Goal: Transaction & Acquisition: Purchase product/service

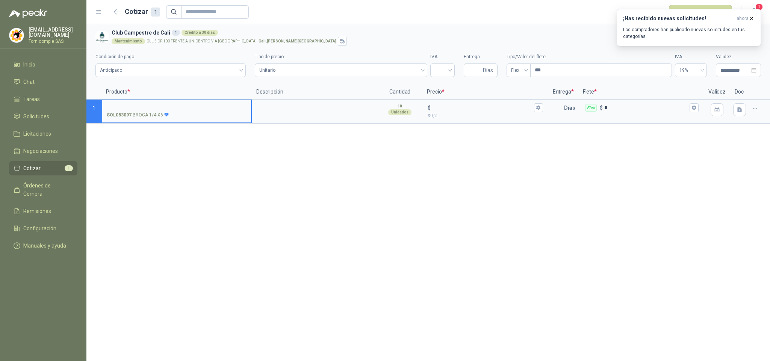
click at [706, 33] on p "Los compradores han publicado nuevas solicitudes en tus categorías." at bounding box center [688, 33] width 131 height 14
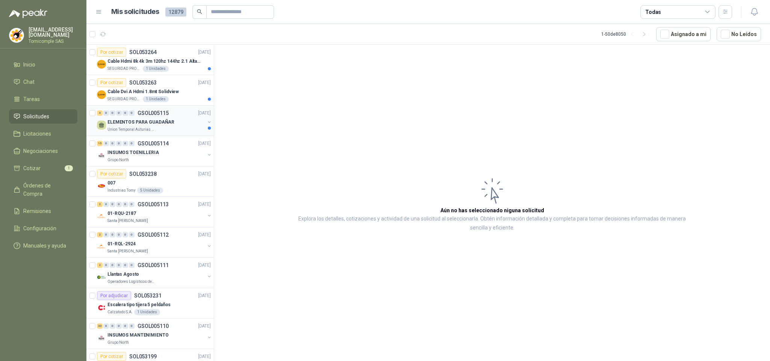
click at [160, 130] on div "Union Temporal Asturias Hogares Felices" at bounding box center [155, 130] width 97 height 6
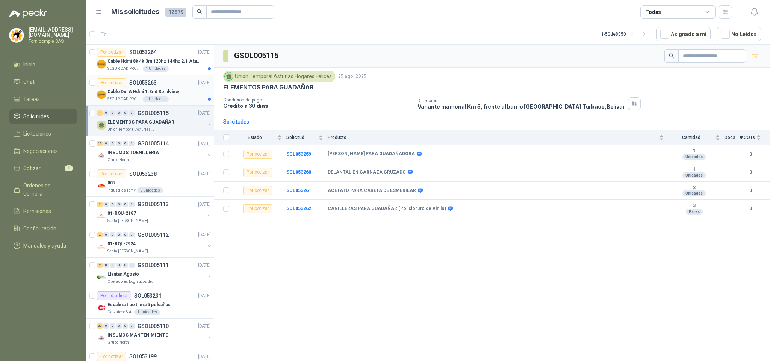
click at [132, 94] on p "Cable Dvi A Hdmi 1.8mt Solidview" at bounding box center [142, 91] width 71 height 7
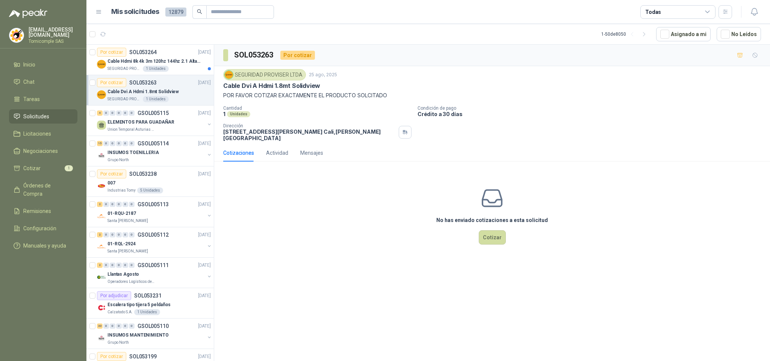
click at [245, 88] on p "Cable Dvi A Hdmi 1.8mt Solidview" at bounding box center [271, 86] width 97 height 8
click at [172, 65] on div "Cable Hdmi 8k 4k 3m 120hz 144hz 2.1 Alta Velocidad" at bounding box center [158, 61] width 103 height 9
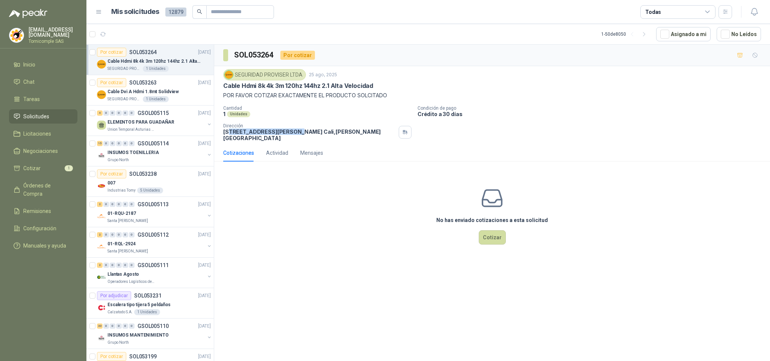
drag, startPoint x: 260, startPoint y: 136, endPoint x: 325, endPoint y: 130, distance: 64.5
click at [296, 133] on p "[STREET_ADDRESS][PERSON_NAME][PERSON_NAME]" at bounding box center [309, 134] width 172 height 13
drag, startPoint x: 332, startPoint y: 128, endPoint x: 377, endPoint y: 136, distance: 45.8
click at [352, 133] on div "Dirección [STREET_ADDRESS][PERSON_NAME][PERSON_NAME]" at bounding box center [309, 132] width 172 height 18
drag, startPoint x: 377, startPoint y: 136, endPoint x: 323, endPoint y: 141, distance: 54.3
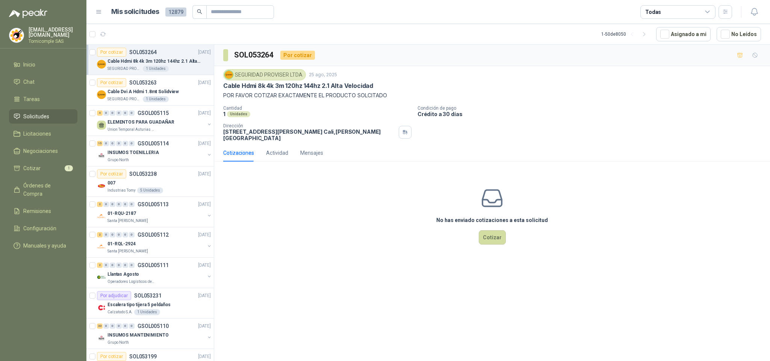
click at [365, 138] on p "[STREET_ADDRESS][PERSON_NAME][PERSON_NAME]" at bounding box center [309, 134] width 172 height 13
click at [42, 61] on li "Inicio" at bounding box center [43, 64] width 59 height 8
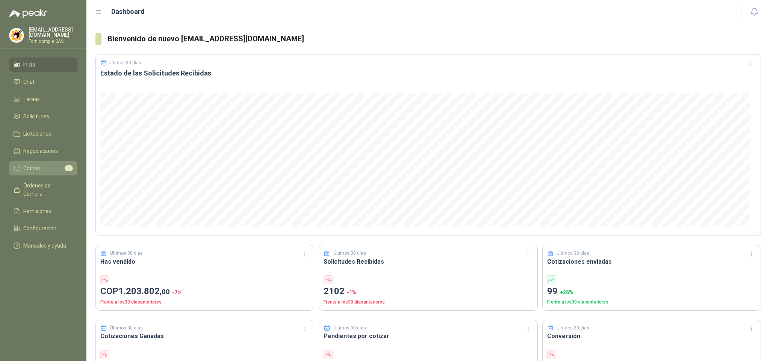
click at [33, 172] on link "Cotizar 1" at bounding box center [43, 168] width 68 height 14
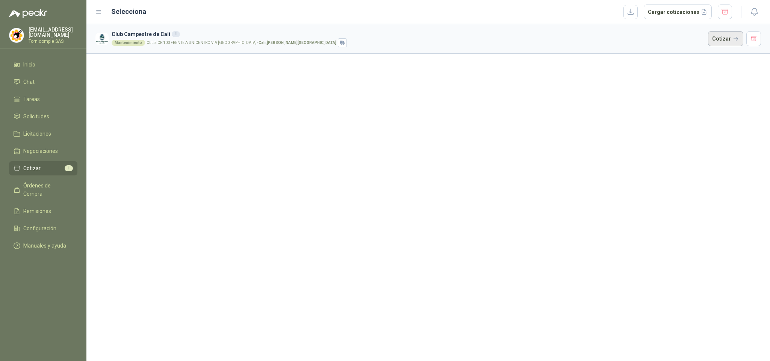
click at [721, 43] on button "Cotizar" at bounding box center [725, 38] width 35 height 15
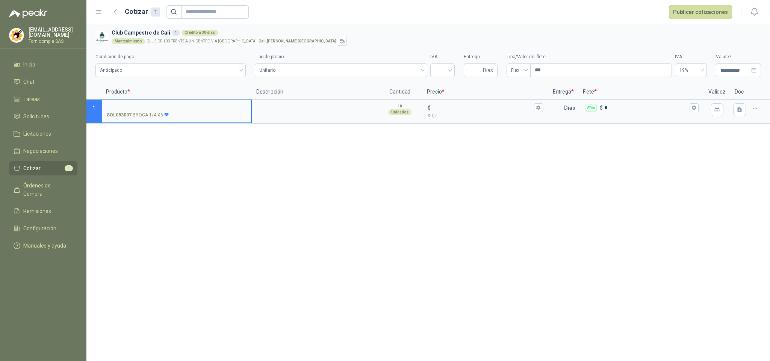
click at [752, 109] on icon "button" at bounding box center [755, 109] width 6 height 6
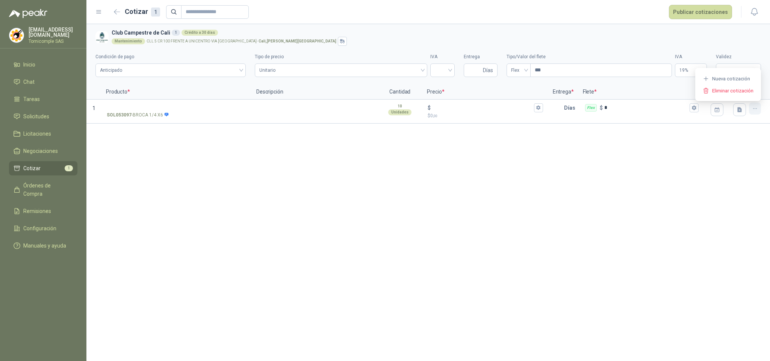
click at [752, 109] on icon "button" at bounding box center [755, 109] width 6 height 6
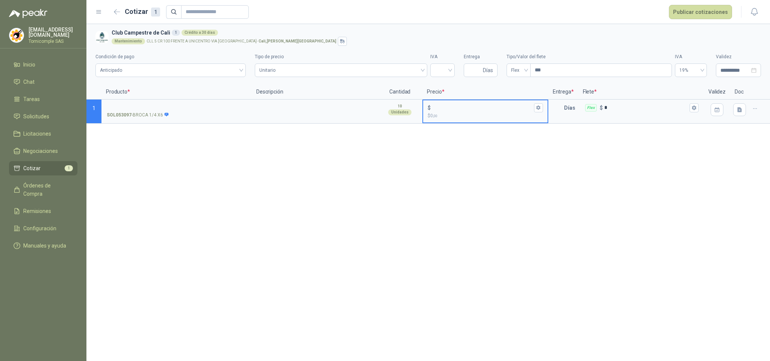
click at [529, 106] on input "$ $ 0 ,00" at bounding box center [482, 108] width 100 height 6
click at [762, 112] on div at bounding box center [759, 112] width 21 height 24
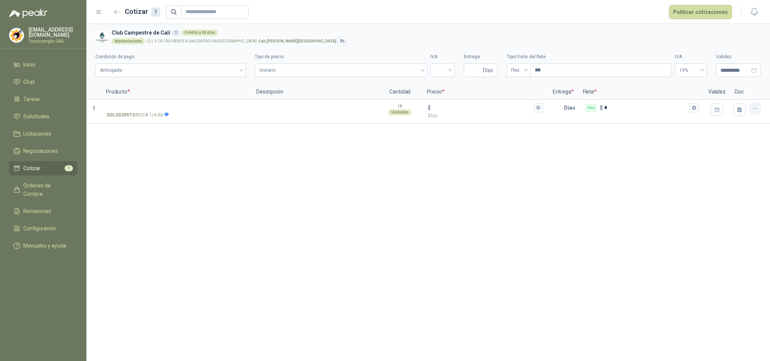
click at [755, 108] on icon "button" at bounding box center [755, 109] width 6 height 6
click at [755, 107] on icon "button" at bounding box center [755, 109] width 6 height 6
click at [692, 107] on icon "button" at bounding box center [694, 108] width 4 height 5
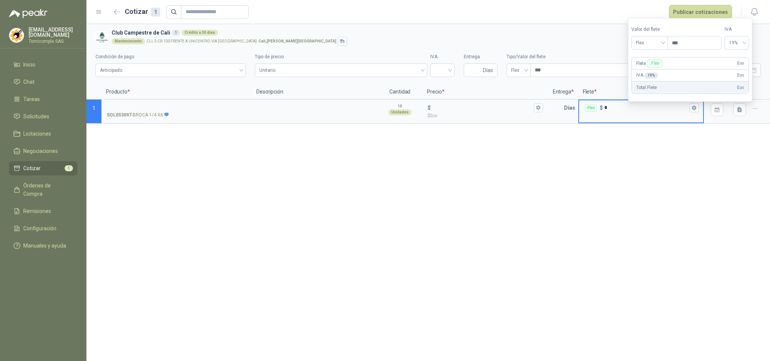
click at [725, 174] on div "**********" at bounding box center [427, 192] width 683 height 337
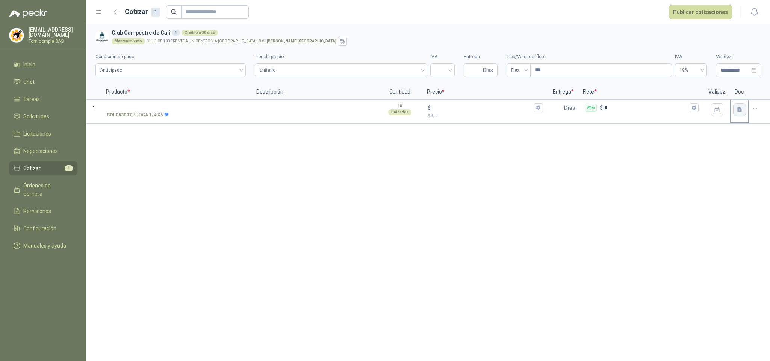
click at [740, 114] on button "button" at bounding box center [739, 109] width 13 height 13
click at [758, 111] on button "button" at bounding box center [755, 109] width 12 height 12
click at [141, 113] on p "SOL053097 - BROCA 1/4 X6" at bounding box center [138, 115] width 62 height 7
click at [141, 111] on input "SOL053097 - BROCA 1/4 X6" at bounding box center [177, 108] width 140 height 6
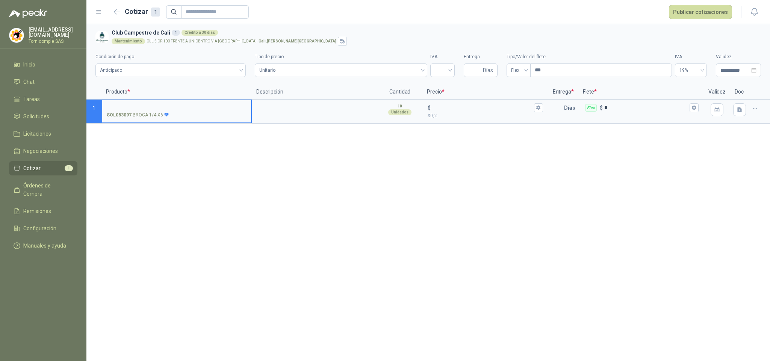
click at [45, 106] on ul "Inicio Chat Tareas Solicitudes Licitaciones Negociaciones Cotizar 1 Órdenes de …" at bounding box center [43, 156] width 86 height 198
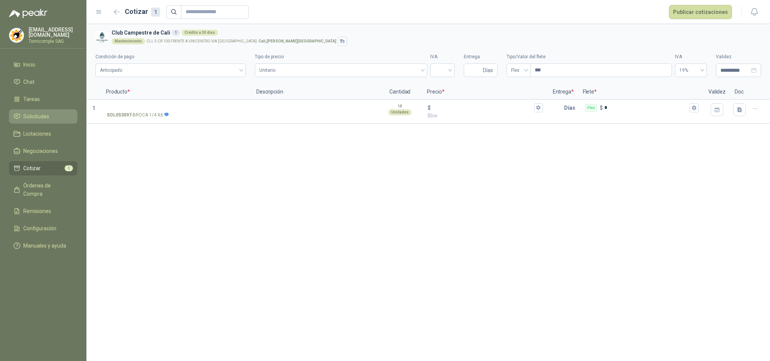
click at [45, 112] on span "Solicitudes" at bounding box center [36, 116] width 26 height 8
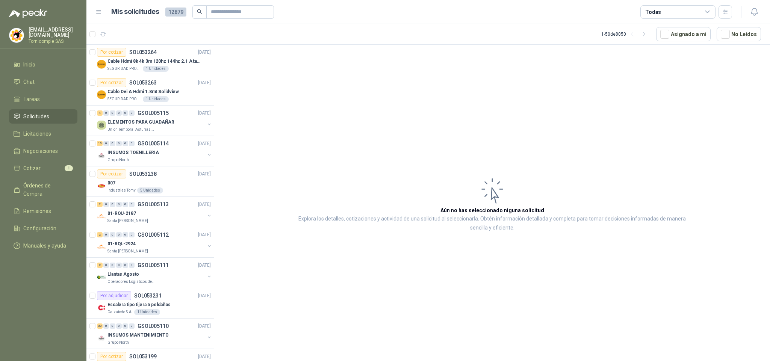
click at [712, 8] on div "Todas" at bounding box center [677, 12] width 75 height 14
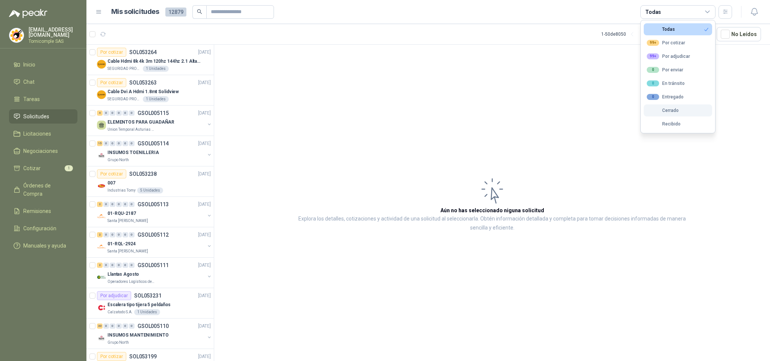
click at [665, 115] on button "Cerrado" at bounding box center [677, 110] width 68 height 12
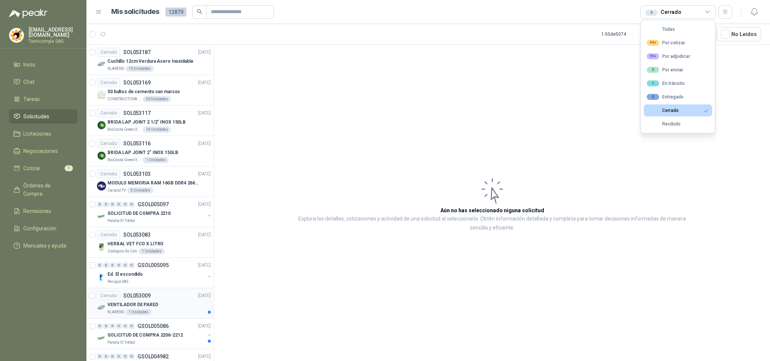
click at [134, 308] on p "VENTILADOR DE PARED" at bounding box center [132, 304] width 51 height 7
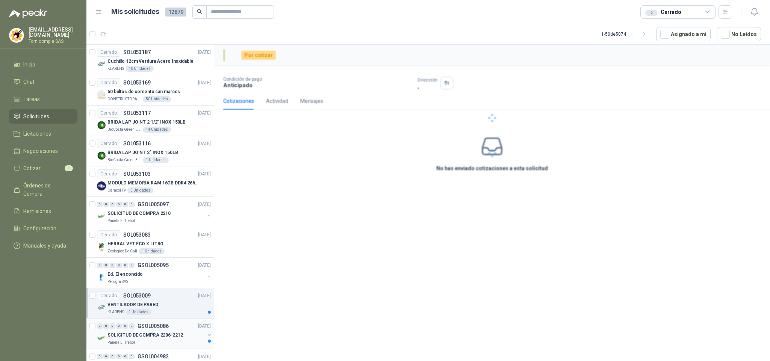
click at [149, 338] on p "SOLICITUD DE COMPRA 2206-2212" at bounding box center [145, 335] width 76 height 7
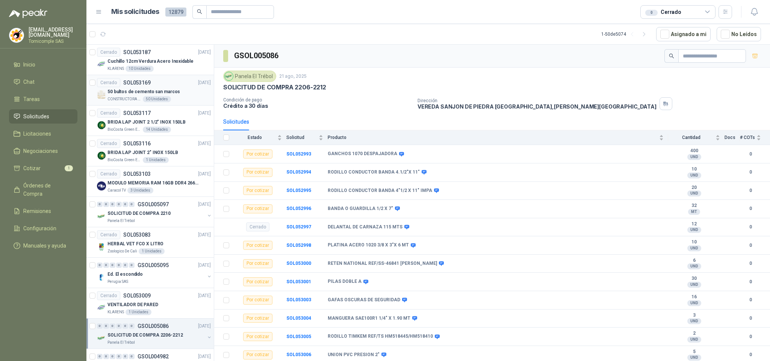
click at [144, 98] on div "50 Unidades" at bounding box center [157, 99] width 28 height 6
click at [143, 61] on p "Cuchillo 12cm Verdura Acero Inoxidable" at bounding box center [150, 61] width 86 height 7
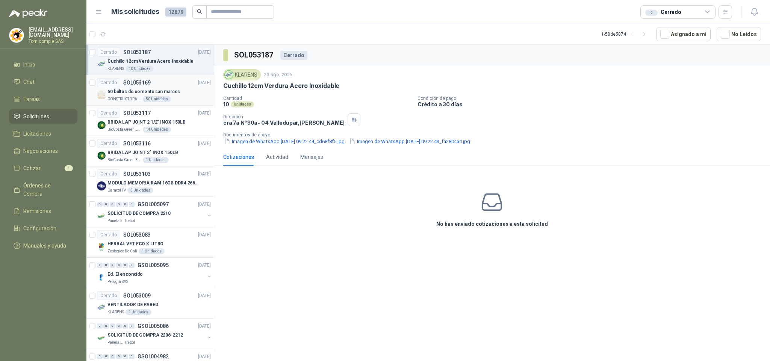
click at [145, 92] on p "50 bultos de cemento san marcos" at bounding box center [143, 91] width 72 height 7
click at [145, 131] on div "14 Unidades" at bounding box center [157, 130] width 28 height 6
click at [137, 173] on p "SOL053103" at bounding box center [136, 173] width 27 height 5
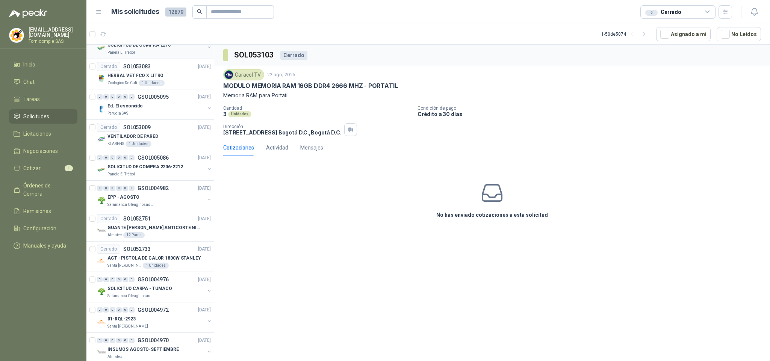
scroll to position [169, 0]
click at [173, 207] on div "Salamanca Oleaginosas SAS" at bounding box center [155, 204] width 97 height 6
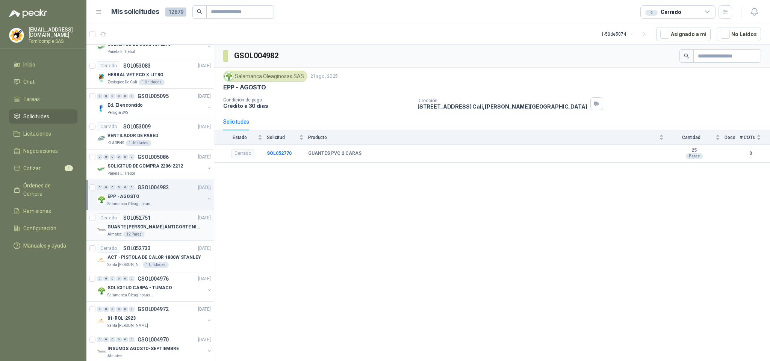
scroll to position [225, 0]
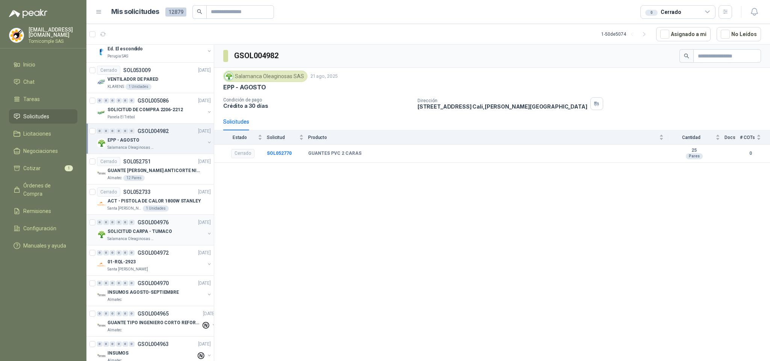
click at [161, 231] on p "SOLICITUD CARPA - TUMACO" at bounding box center [139, 231] width 65 height 7
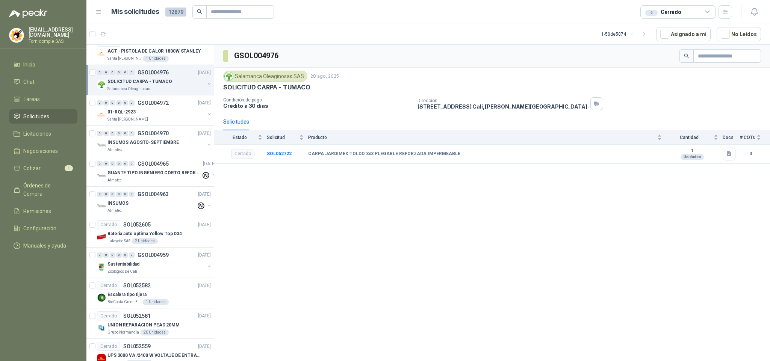
scroll to position [394, 0]
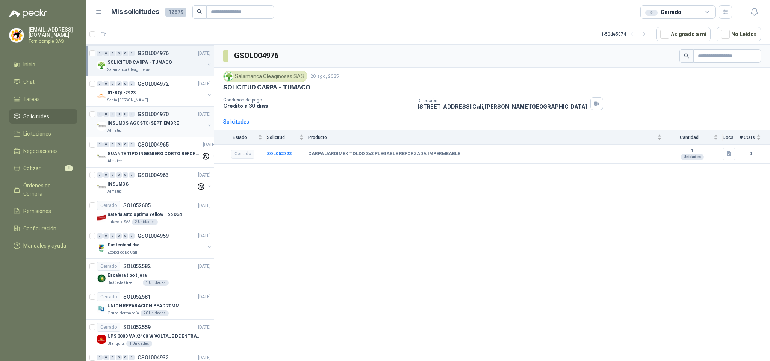
click at [182, 128] on div "INSUMOS AGOSTO-SEPTIEMBRE" at bounding box center [155, 123] width 97 height 9
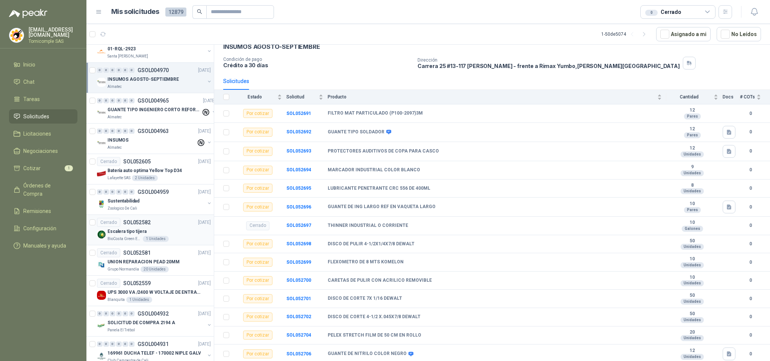
scroll to position [451, 0]
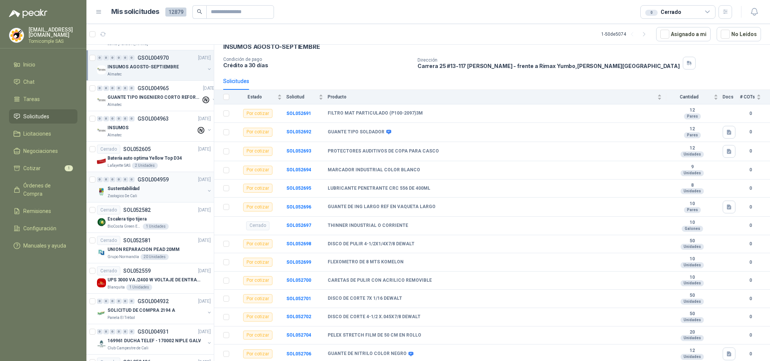
click at [161, 192] on div "Sustentabilidad" at bounding box center [155, 188] width 97 height 9
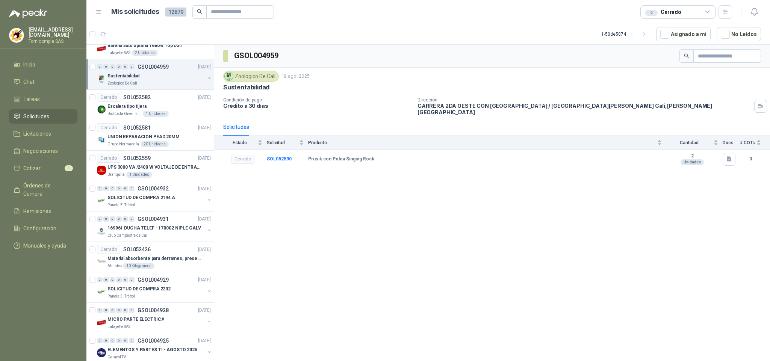
scroll to position [620, 0]
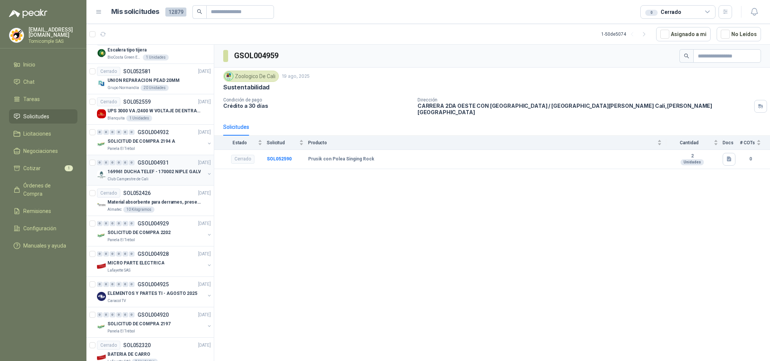
click at [163, 175] on p "169961 DUCHA TELEF - 170002 NIPLE GALV" at bounding box center [153, 171] width 93 height 7
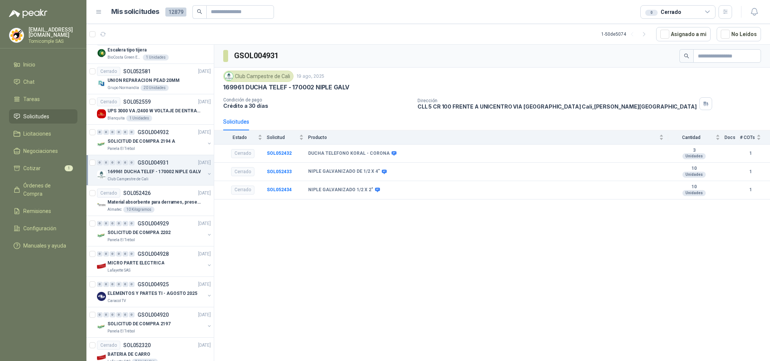
scroll to position [676, 0]
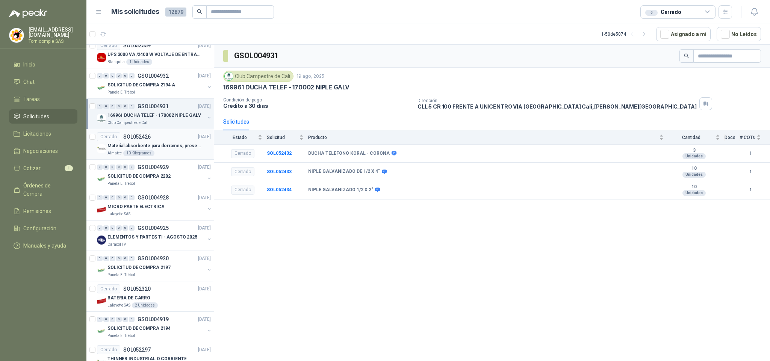
click at [165, 160] on article "Cerrado SOL052426 [DATE] Material absorbente para derrames, presentación por kg…" at bounding box center [149, 144] width 127 height 30
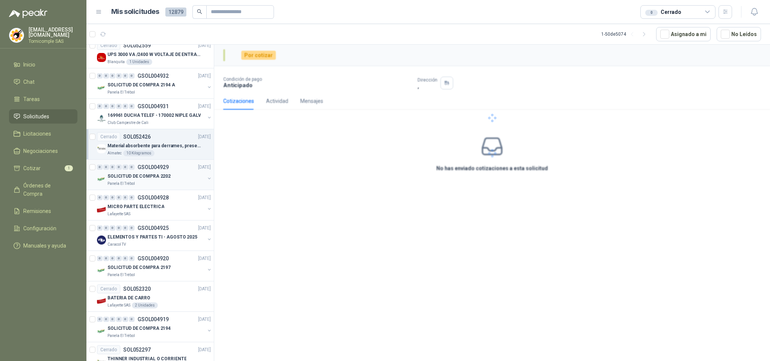
click at [163, 180] on p "SOLICITUD DE COMPRA 2202" at bounding box center [138, 176] width 63 height 7
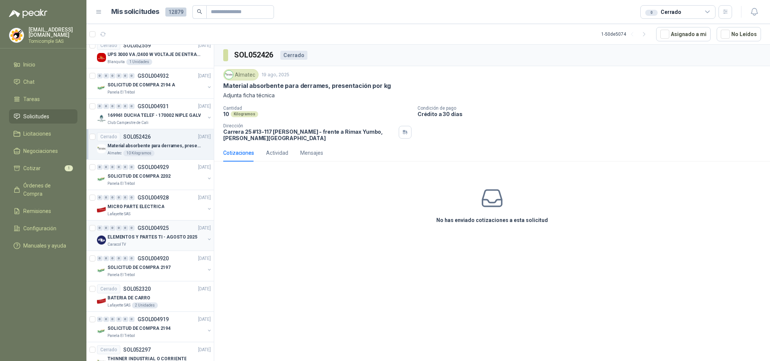
click at [162, 241] on p "ELEMENTOS Y PARTES TI - AGOSTO 2025" at bounding box center [152, 237] width 90 height 7
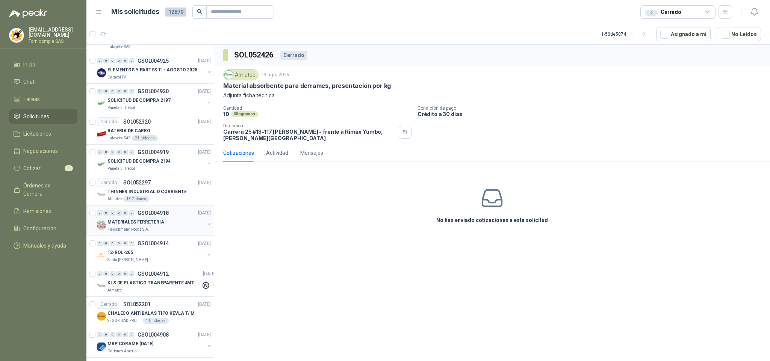
scroll to position [845, 0]
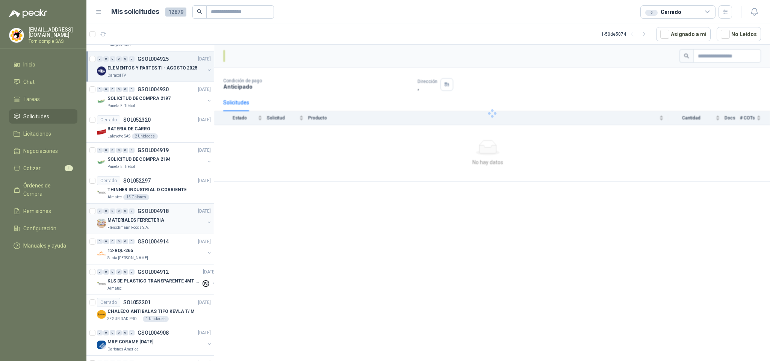
click at [165, 231] on div "Fleischmann Foods S.A." at bounding box center [155, 228] width 97 height 6
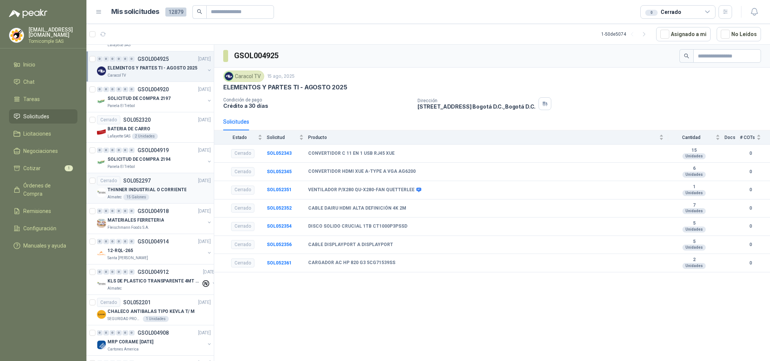
click at [160, 193] on p "THINNER INDUSTRIAL O CORRIENTE" at bounding box center [146, 189] width 79 height 7
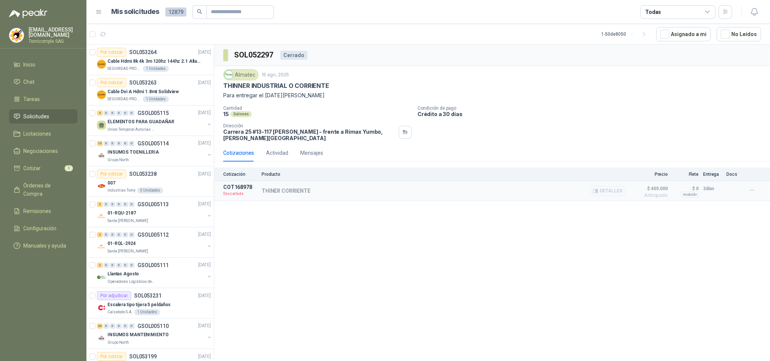
click at [228, 195] on p "Descartada" at bounding box center [240, 194] width 34 height 8
click at [756, 193] on button "button" at bounding box center [752, 190] width 12 height 12
click at [70, 171] on link "Cotizar 1" at bounding box center [43, 168] width 68 height 14
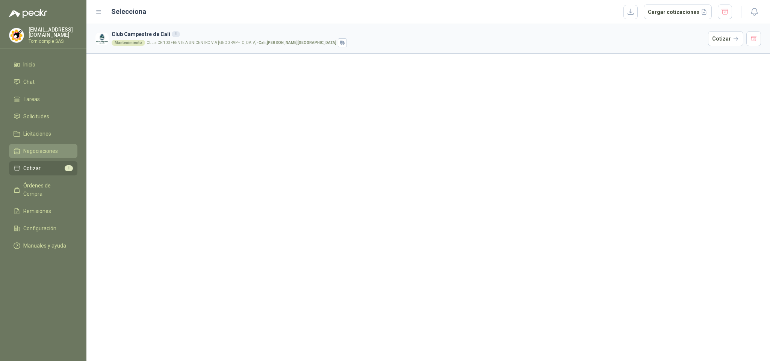
click at [62, 157] on link "Negociaciones" at bounding box center [43, 151] width 68 height 14
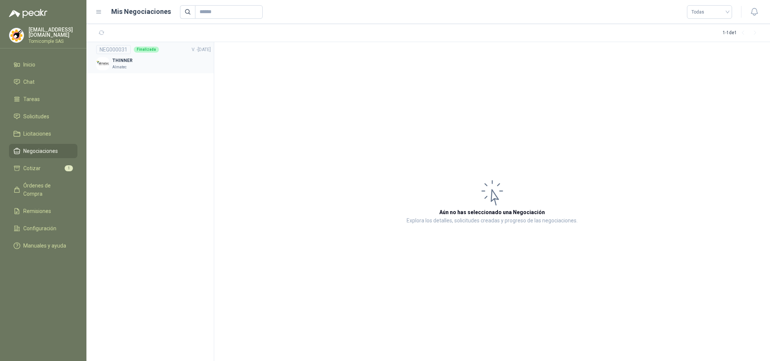
click at [149, 53] on div "NEG000031 Finalizada V. - 05/07/2025" at bounding box center [153, 49] width 115 height 9
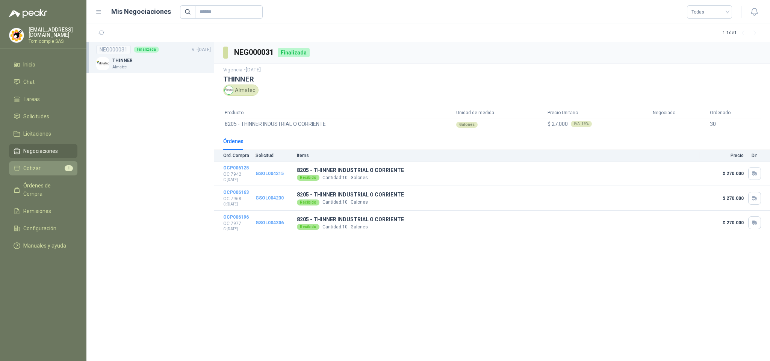
click at [41, 165] on li "Cotizar 1" at bounding box center [43, 168] width 59 height 8
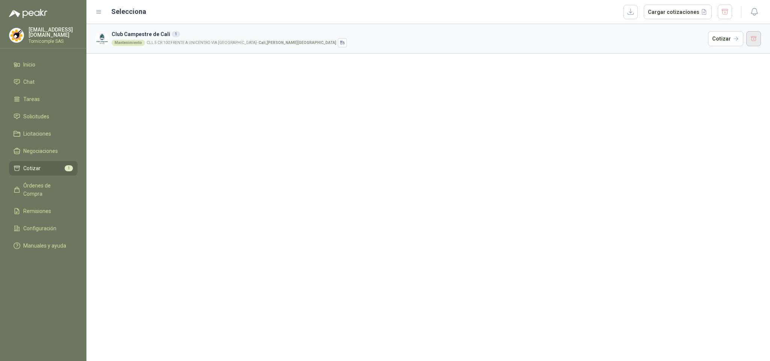
click at [757, 34] on button "button" at bounding box center [753, 38] width 15 height 15
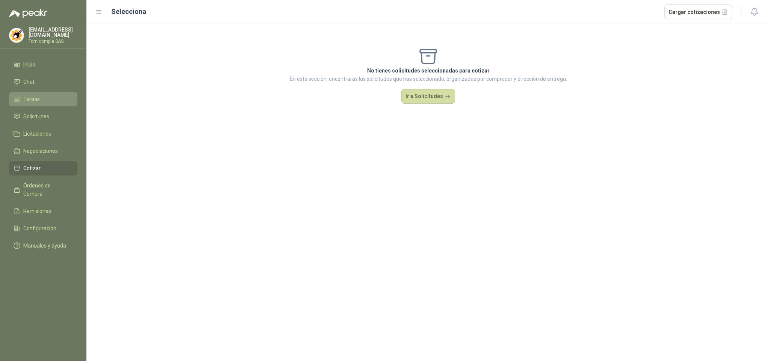
click at [36, 95] on span "Tareas" at bounding box center [31, 99] width 17 height 8
click at [36, 106] on ul "Inicio Chat Tareas Solicitudes Licitaciones Negociaciones Cotizar Órdenes de Co…" at bounding box center [43, 156] width 86 height 198
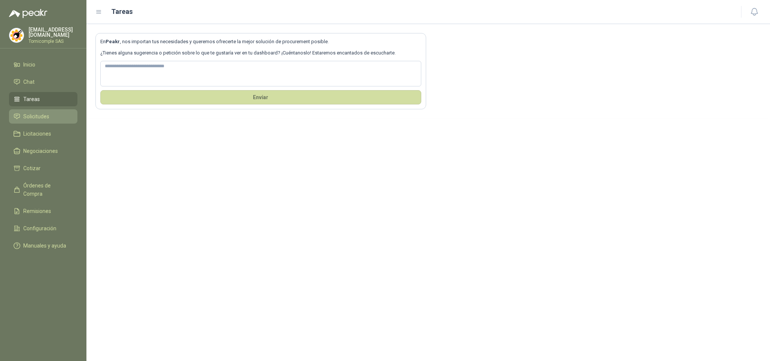
click at [36, 120] on link "Solicitudes" at bounding box center [43, 116] width 68 height 14
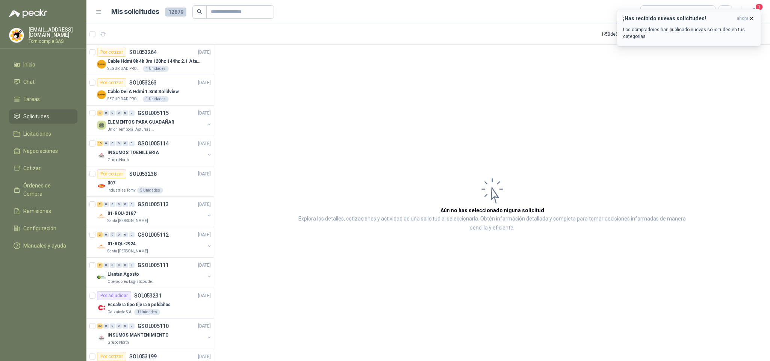
click at [742, 23] on div "¡Has recibido nuevas solicitudes! ahora Los compradores han publicado nuevas so…" at bounding box center [688, 27] width 131 height 24
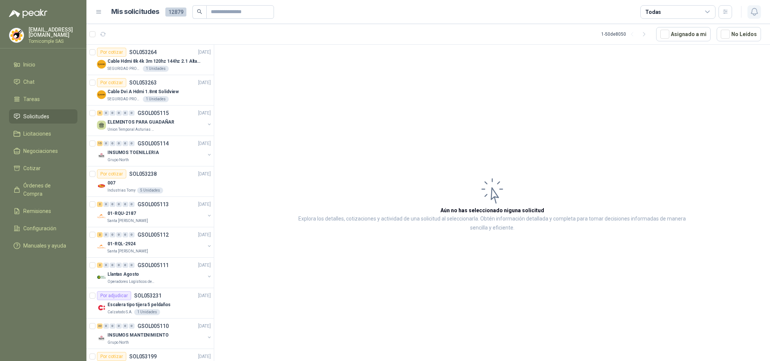
click at [749, 12] on icon "button" at bounding box center [753, 11] width 9 height 9
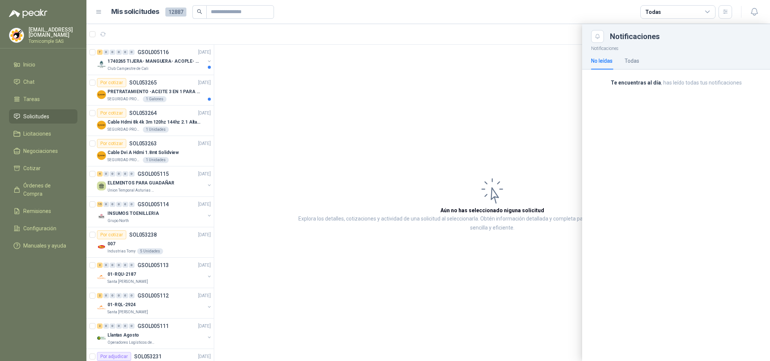
click at [134, 96] on div at bounding box center [427, 192] width 683 height 337
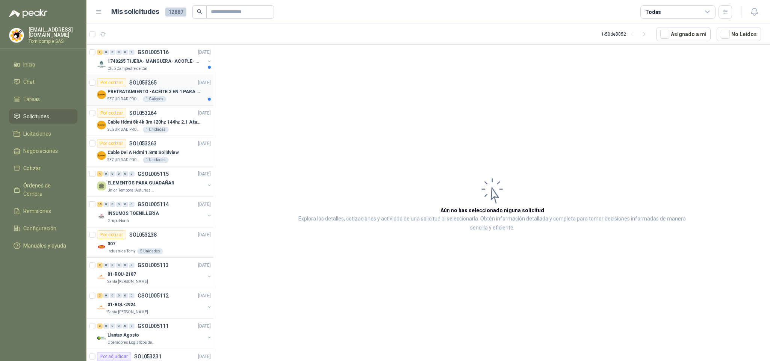
click at [134, 95] on p "PRETRATAMIENTO -ACEITE 3 EN 1 PARA ARMAMENTO" at bounding box center [154, 91] width 94 height 7
click at [135, 95] on p "PRETRATAMIENTO -ACEITE 3 EN 1 PARA ARMAMENTO" at bounding box center [154, 91] width 94 height 7
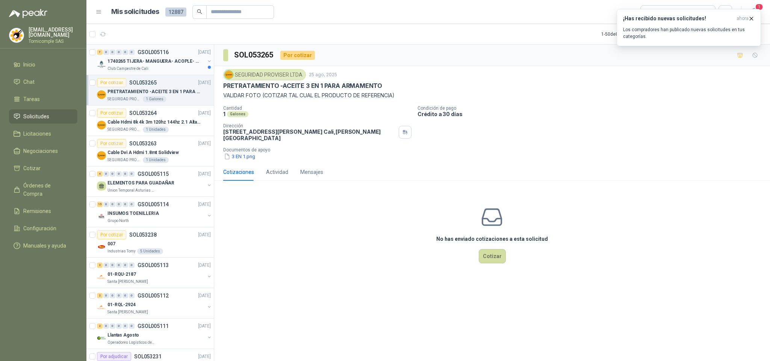
click at [163, 52] on p "GSOL005116" at bounding box center [152, 52] width 31 height 5
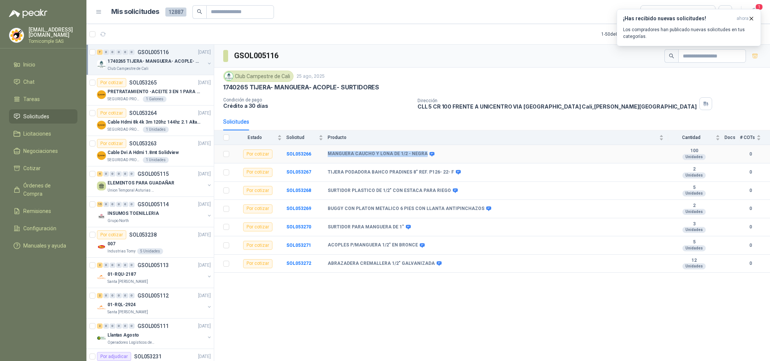
drag, startPoint x: 321, startPoint y: 150, endPoint x: 421, endPoint y: 151, distance: 99.5
click at [421, 151] on tr "Por cotizar SOL053266 MANGUERA CAUCHO Y LONA DE 1/2 - NEGRA 100 Unidades 0" at bounding box center [492, 154] width 556 height 18
click at [429, 156] on icon at bounding box center [431, 154] width 5 height 5
drag, startPoint x: 327, startPoint y: 181, endPoint x: 452, endPoint y: 174, distance: 125.3
click at [452, 174] on tr "Por cotizar SOL053267 TIJERA PODADORA BAHCO PRADINES 8" REF. P126- 22- F 2 Unid…" at bounding box center [492, 172] width 556 height 18
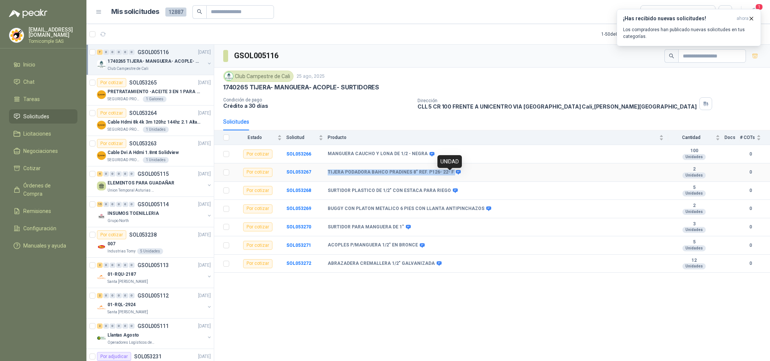
click at [456, 174] on icon at bounding box center [458, 172] width 5 height 5
drag, startPoint x: 344, startPoint y: 196, endPoint x: 426, endPoint y: 195, distance: 82.6
click at [422, 194] on b "SURTIDOR PLASTICO DE 1/2" CON ESTACA PARA RIEGO" at bounding box center [389, 191] width 123 height 6
click at [456, 194] on div "SURTIDOR PLASTICO DE 1/2" CON ESTACA PARA RIEGO" at bounding box center [496, 191] width 336 height 6
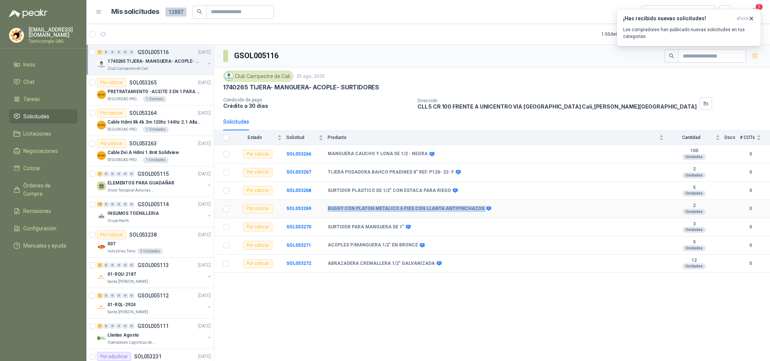
drag, startPoint x: 323, startPoint y: 216, endPoint x: 473, endPoint y: 214, distance: 149.1
click at [473, 214] on tr "Por cotizar SOL053269 BUGGY CON PLATON METALICO 6 PIES CON LLANTA ANTIPINCHAZOS…" at bounding box center [492, 209] width 556 height 18
click at [486, 211] on icon at bounding box center [489, 209] width 6 height 6
drag, startPoint x: 319, startPoint y: 236, endPoint x: 398, endPoint y: 236, distance: 78.5
click at [398, 236] on tr "Por cotizar SOL053270 SURTIDOR PARA MANGUERA DE 1" 3 Unidades 0" at bounding box center [492, 227] width 556 height 18
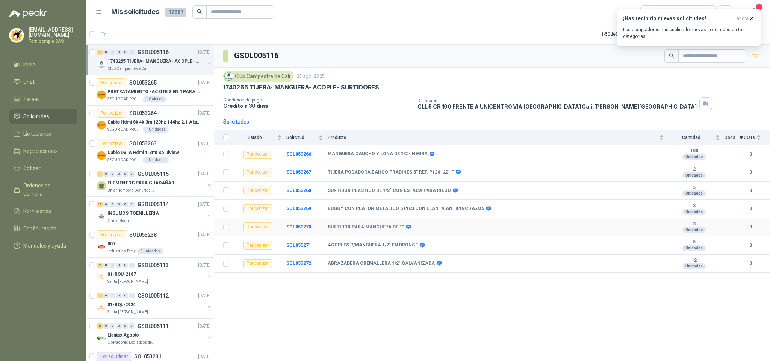
click at [402, 234] on td "SURTIDOR PARA MANGUERA DE 1"" at bounding box center [498, 227] width 340 height 18
click at [406, 229] on icon at bounding box center [408, 227] width 5 height 5
drag, startPoint x: 324, startPoint y: 233, endPoint x: 398, endPoint y: 234, distance: 74.4
click at [398, 234] on tr "Por cotizar SOL053270 SURTIDOR PARA MANGUERA DE 1" 3 Unidades 0" at bounding box center [492, 227] width 556 height 18
drag, startPoint x: 323, startPoint y: 245, endPoint x: 323, endPoint y: 238, distance: 6.4
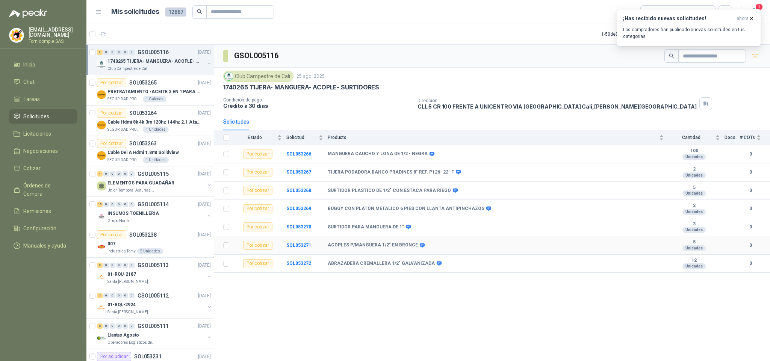
click at [323, 244] on td "SOL053271" at bounding box center [306, 245] width 41 height 18
drag, startPoint x: 341, startPoint y: 232, endPoint x: 393, endPoint y: 229, distance: 51.9
click at [399, 227] on td "SURTIDOR PARA MANGUERA DE 1"" at bounding box center [498, 227] width 340 height 18
copy b "SURTIDOR PARA MANGUERA DE 1""
click at [344, 248] on b "ACOPLES P/MANGUERA 1/2" EN BRONCE" at bounding box center [373, 245] width 90 height 6
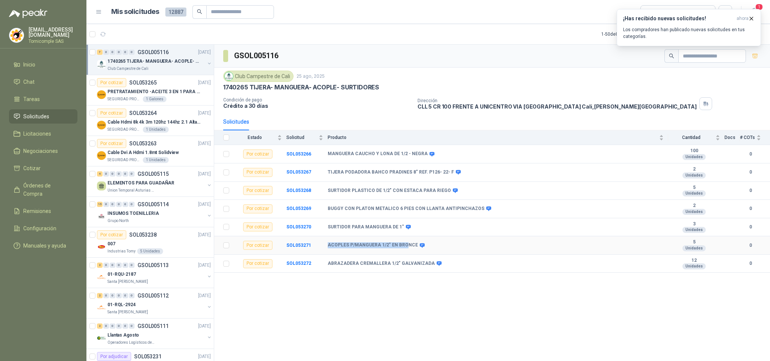
drag, startPoint x: 327, startPoint y: 254, endPoint x: 405, endPoint y: 255, distance: 77.8
click at [405, 255] on tr "Por cotizar SOL053271 ACOPLES P/MANGUERA 1/2" EN BRONCE 5 Unidades 0" at bounding box center [492, 245] width 556 height 18
click at [420, 248] on icon at bounding box center [422, 245] width 5 height 5
drag, startPoint x: 330, startPoint y: 270, endPoint x: 335, endPoint y: 270, distance: 4.9
click at [335, 267] on b "ABRAZADERA CREMALLERA 1/2" GALVANIZADA" at bounding box center [381, 264] width 107 height 6
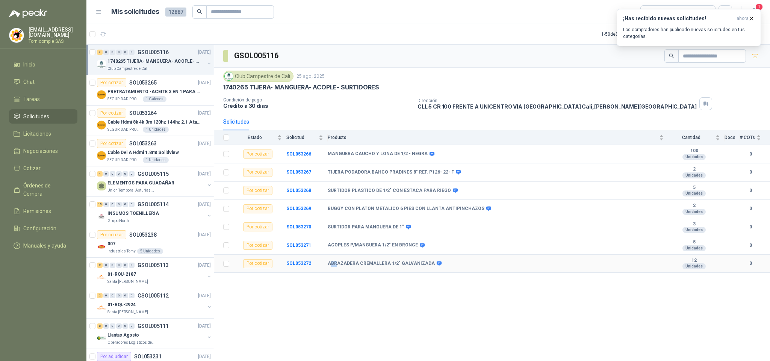
click at [332, 267] on b "ABRAZADERA CREMALLERA 1/2" GALVANIZADA" at bounding box center [381, 264] width 107 height 6
drag, startPoint x: 327, startPoint y: 272, endPoint x: 429, endPoint y: 270, distance: 102.2
click at [429, 267] on div "ABRAZADERA CREMALLERA 1/2" GALVANIZADA" at bounding box center [384, 264] width 113 height 6
click at [436, 266] on icon at bounding box center [438, 263] width 5 height 5
click at [752, 16] on icon "button" at bounding box center [751, 18] width 6 height 6
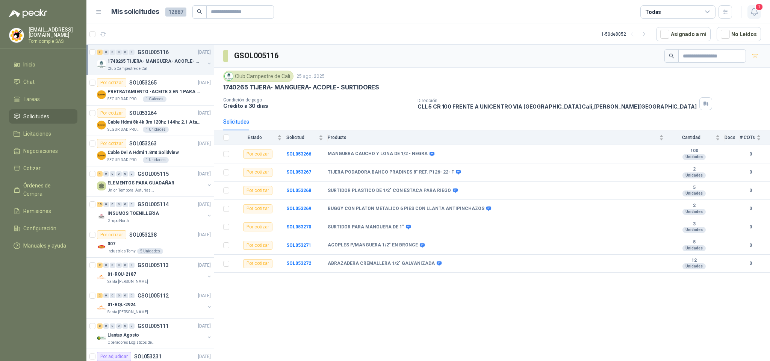
click at [753, 14] on icon "button" at bounding box center [754, 11] width 6 height 7
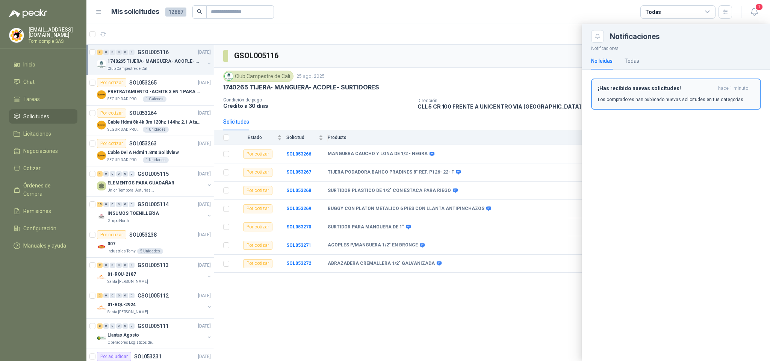
click at [705, 98] on p "Los compradores han publicado nuevas solicitudes en tus categorías." at bounding box center [671, 99] width 146 height 7
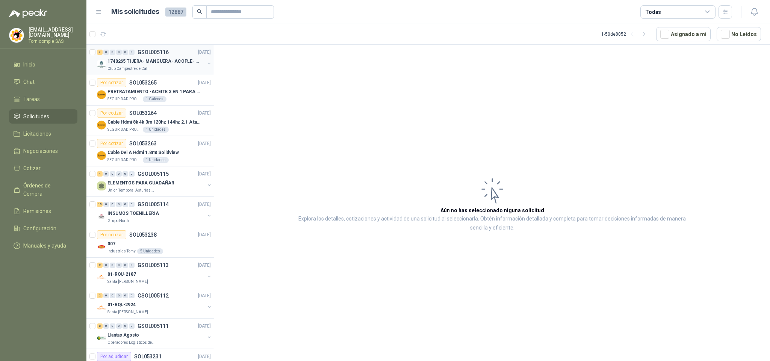
click at [202, 68] on div "1740265 TIJERA- MANGUERA- ACOPLE- SURTIDORES Club Campestre de Cali" at bounding box center [154, 64] width 115 height 15
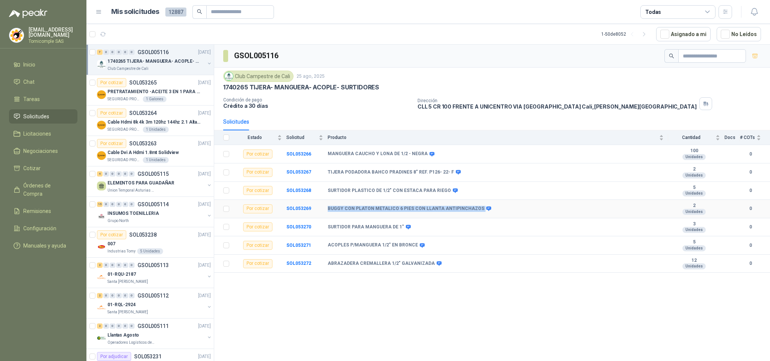
drag, startPoint x: 327, startPoint y: 214, endPoint x: 473, endPoint y: 213, distance: 146.5
click at [473, 213] on tr "Por cotizar SOL053269 BUGGY CON PLATON METALICO 6 PIES CON LLANTA ANTIPINCHAZOS…" at bounding box center [492, 209] width 556 height 18
click at [307, 211] on b "SOL053269" at bounding box center [298, 208] width 25 height 5
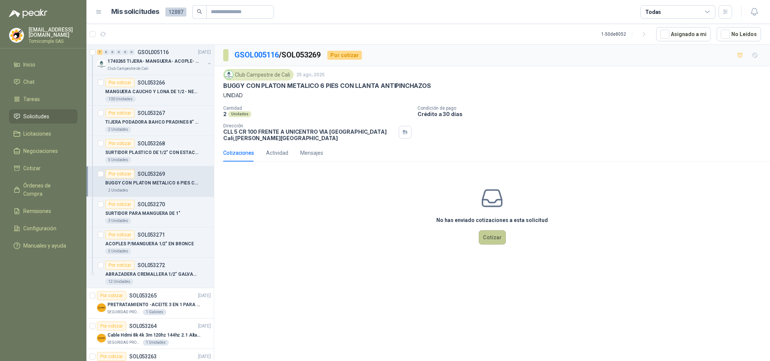
click at [491, 236] on button "Cotizar" at bounding box center [492, 237] width 27 height 14
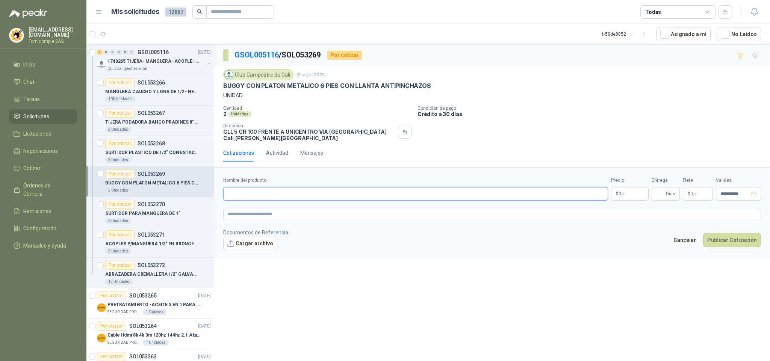
click at [355, 200] on input "Nombre del producto" at bounding box center [415, 194] width 385 height 14
paste input "**********"
type input "**********"
click at [639, 195] on body "ventas@tornicomple.com Tornicomple SAS Inicio Chat Tareas Solicitudes Licitacio…" at bounding box center [385, 180] width 770 height 361
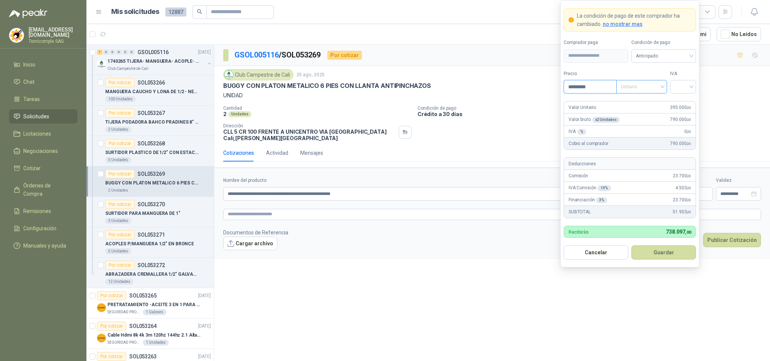
click at [630, 88] on span "Unitario" at bounding box center [642, 86] width 42 height 11
type input "*********"
click at [635, 112] on div "Unitario con IVA" at bounding box center [641, 113] width 39 height 8
click at [670, 91] on div at bounding box center [683, 87] width 26 height 14
click at [678, 86] on input "search" at bounding box center [682, 85] width 17 height 11
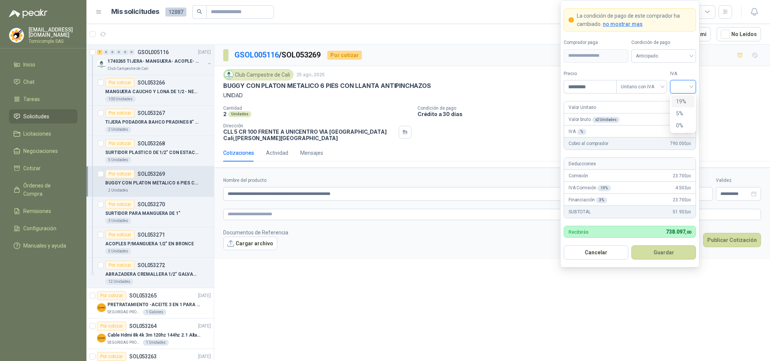
drag, startPoint x: 673, startPoint y: 99, endPoint x: 679, endPoint y: 112, distance: 14.1
click at [673, 100] on div "19%" at bounding box center [682, 101] width 23 height 12
click at [668, 252] on button "Guardar" at bounding box center [663, 252] width 65 height 14
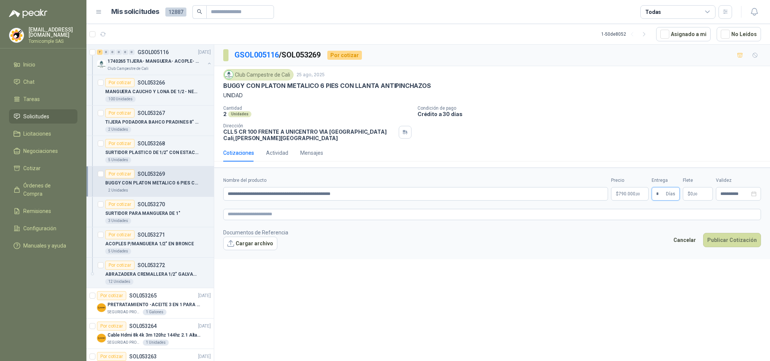
type input "*"
click at [699, 198] on p "$ 0 ,00" at bounding box center [698, 194] width 30 height 14
click at [640, 119] on span "Flex" at bounding box center [652, 117] width 27 height 11
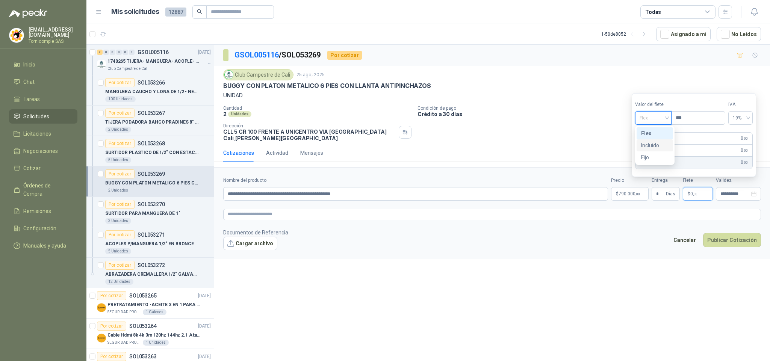
click at [651, 146] on div "Incluido" at bounding box center [654, 145] width 27 height 8
click at [740, 253] on form "**********" at bounding box center [492, 213] width 556 height 91
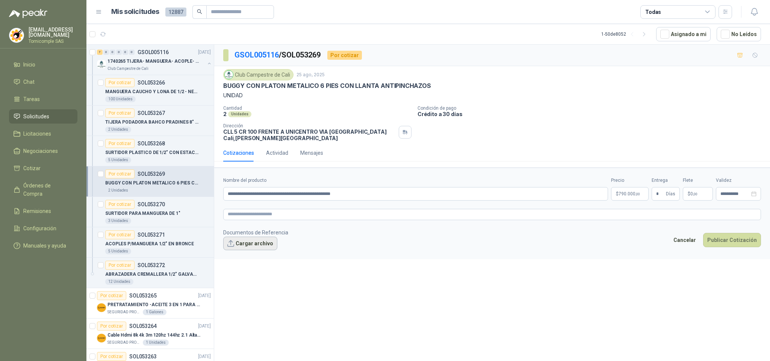
click at [257, 245] on button "Cargar archivo" at bounding box center [250, 244] width 54 height 14
click at [730, 248] on button "Publicar Cotización" at bounding box center [732, 250] width 58 height 14
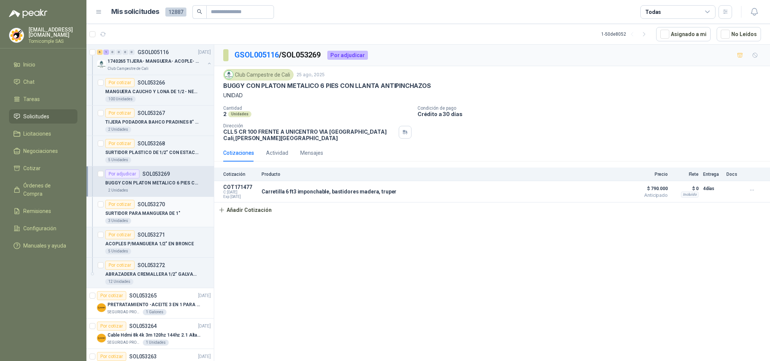
click at [164, 204] on p "SOL053270" at bounding box center [150, 204] width 27 height 5
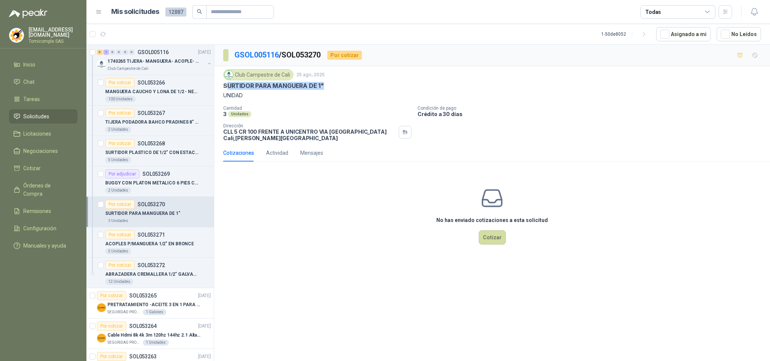
drag, startPoint x: 227, startPoint y: 88, endPoint x: 350, endPoint y: 88, distance: 122.8
click at [350, 88] on div "SURTIDOR PARA MANGUERA DE 1"" at bounding box center [492, 86] width 538 height 8
click at [132, 254] on div "5 Unidades" at bounding box center [158, 251] width 106 height 6
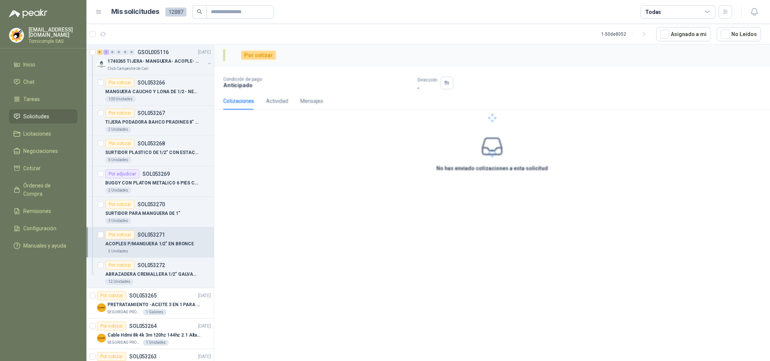
click at [136, 244] on p "ACOPLES P/MANGUERA 1/2" EN BRONCE" at bounding box center [149, 243] width 89 height 7
click at [125, 276] on p "ABRAZADERA CREMALLERA 1/2" GALVANIZADA" at bounding box center [152, 274] width 94 height 7
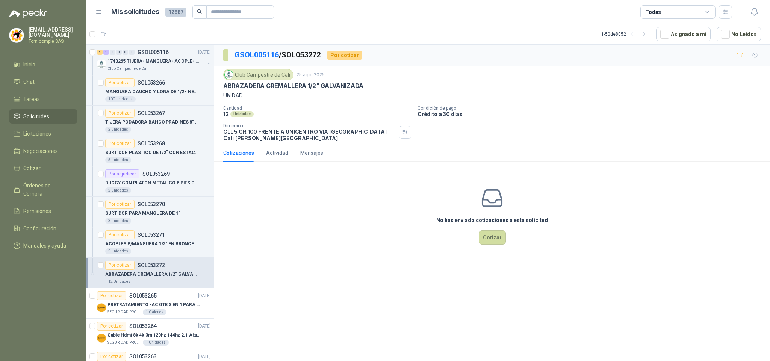
click at [133, 269] on div "Por cotizar" at bounding box center [119, 265] width 29 height 9
click at [137, 256] on article "Por cotizar SOL053271 ACOPLES P/MANGUERA 1/2" EN BRONCE 5 Unidades" at bounding box center [149, 242] width 127 height 30
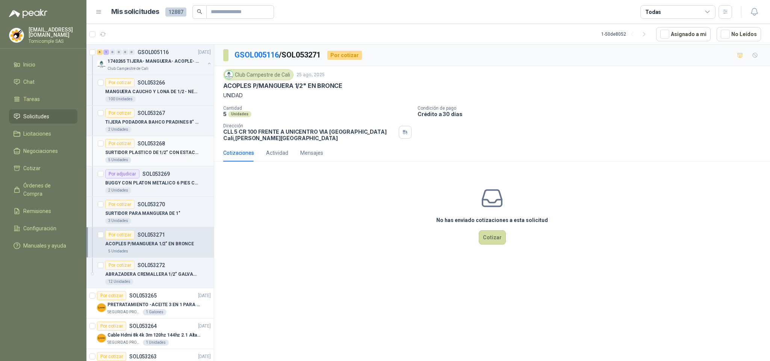
click at [144, 150] on p "SURTIDOR PLASTICO DE 1/2" CON ESTACA PARA RIEGO" at bounding box center [152, 152] width 94 height 7
click at [146, 128] on div "2 Unidades" at bounding box center [158, 130] width 106 height 6
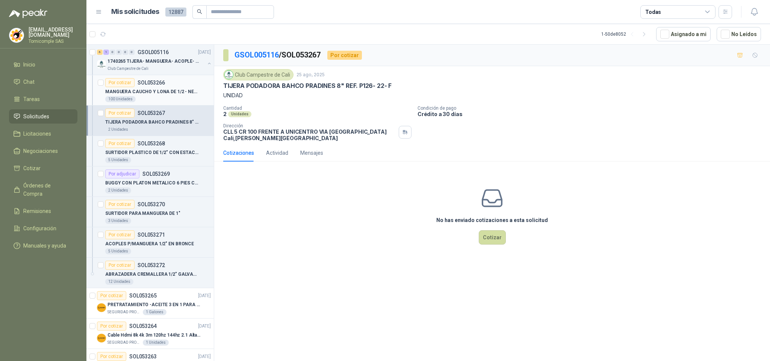
click at [150, 94] on p "MANGUERA CAUCHO Y LONA DE 1/2 - NEGRA" at bounding box center [152, 91] width 94 height 7
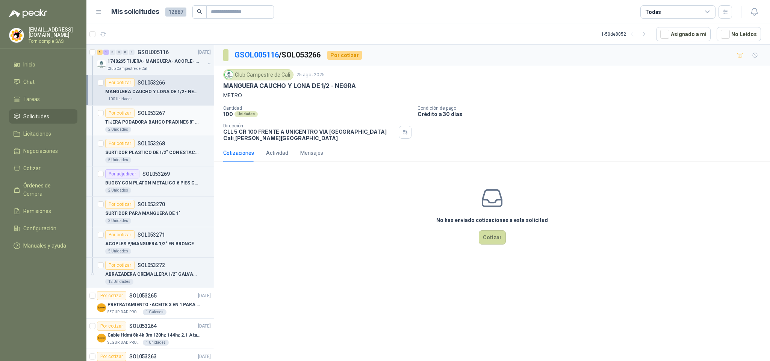
click at [176, 122] on p "TIJERA PODADORA BAHCO PRADINES 8" REF. P126- 22- F" at bounding box center [152, 122] width 94 height 7
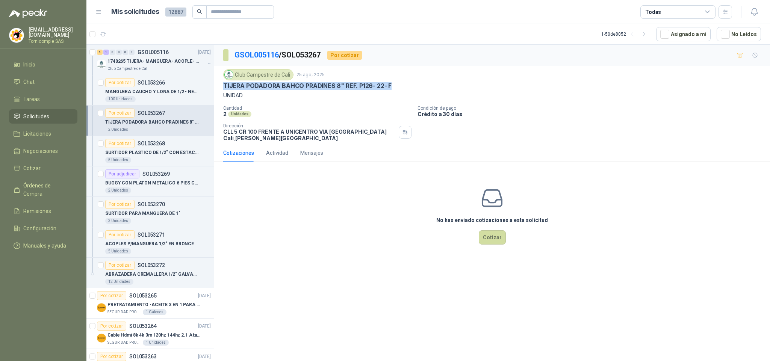
drag, startPoint x: 221, startPoint y: 87, endPoint x: 384, endPoint y: 87, distance: 163.0
click at [390, 86] on div "Club Campestre de Cali 25 ago, 2025 TIJERA PODADORA BAHCO PRADINES 8" REF. P126…" at bounding box center [492, 105] width 556 height 78
copy p "TIJERA PODADORA BAHCO PRADINES 8" REF. P126- 22- F"
drag, startPoint x: 56, startPoint y: 51, endPoint x: 53, endPoint y: 54, distance: 5.1
click at [53, 54] on menu "ventas@tornicomple.com Tornicomple SAS Inicio Chat Tareas Solicitudes Licitacio…" at bounding box center [43, 180] width 86 height 361
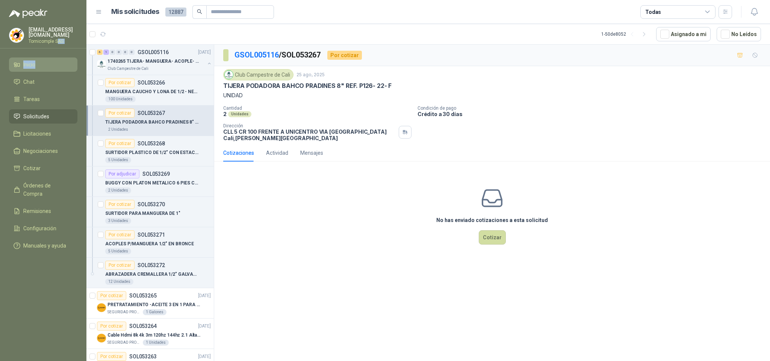
click at [40, 57] on link "Inicio" at bounding box center [43, 64] width 68 height 14
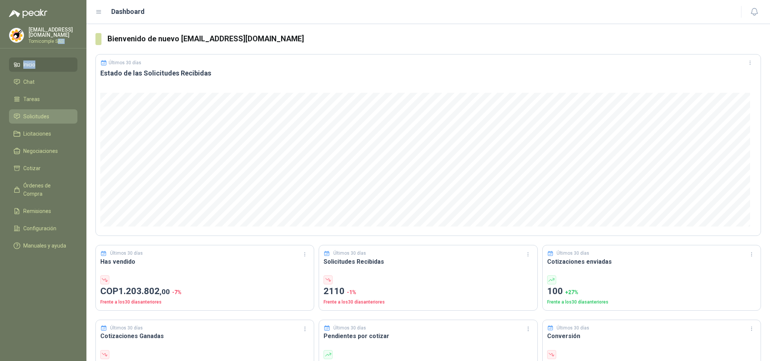
click at [46, 114] on span "Solicitudes" at bounding box center [36, 116] width 26 height 8
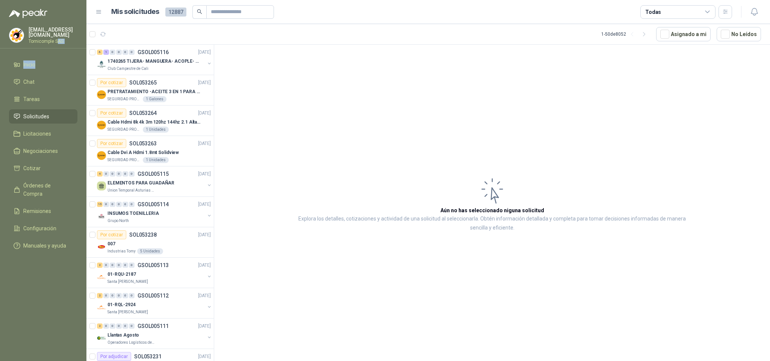
click at [59, 109] on link "Solicitudes" at bounding box center [43, 116] width 68 height 14
drag, startPoint x: 59, startPoint y: 109, endPoint x: 54, endPoint y: 84, distance: 25.2
click at [60, 104] on ul "Inicio Chat Tareas Solicitudes Licitaciones Negociaciones Cotizar Órdenes de Co…" at bounding box center [43, 156] width 86 height 198
click at [49, 61] on li "Inicio" at bounding box center [43, 64] width 59 height 8
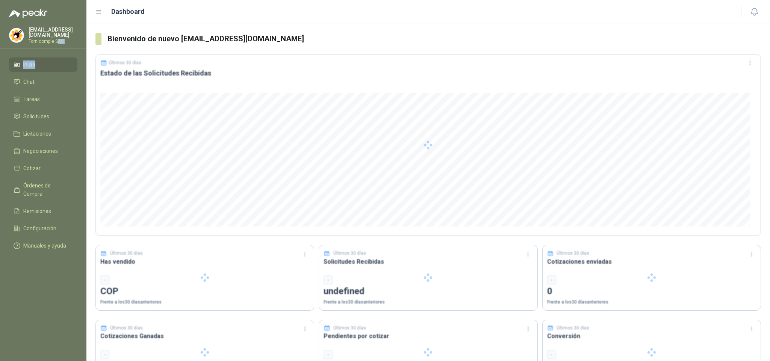
click at [49, 61] on li "Inicio" at bounding box center [43, 64] width 59 height 8
